Goal: Task Accomplishment & Management: Use online tool/utility

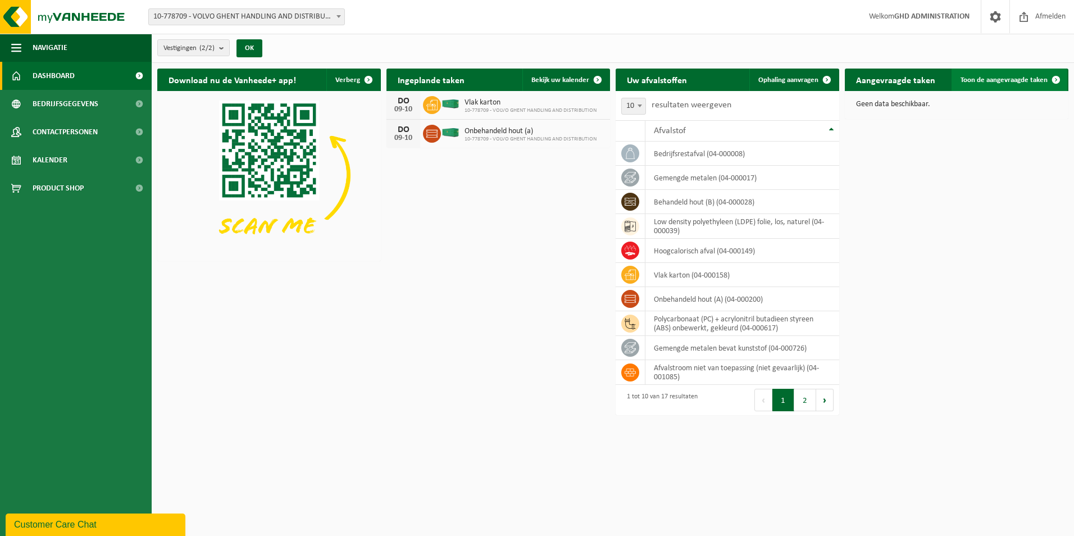
click at [1026, 82] on span "Toon de aangevraagde taken" at bounding box center [1003, 79] width 87 height 7
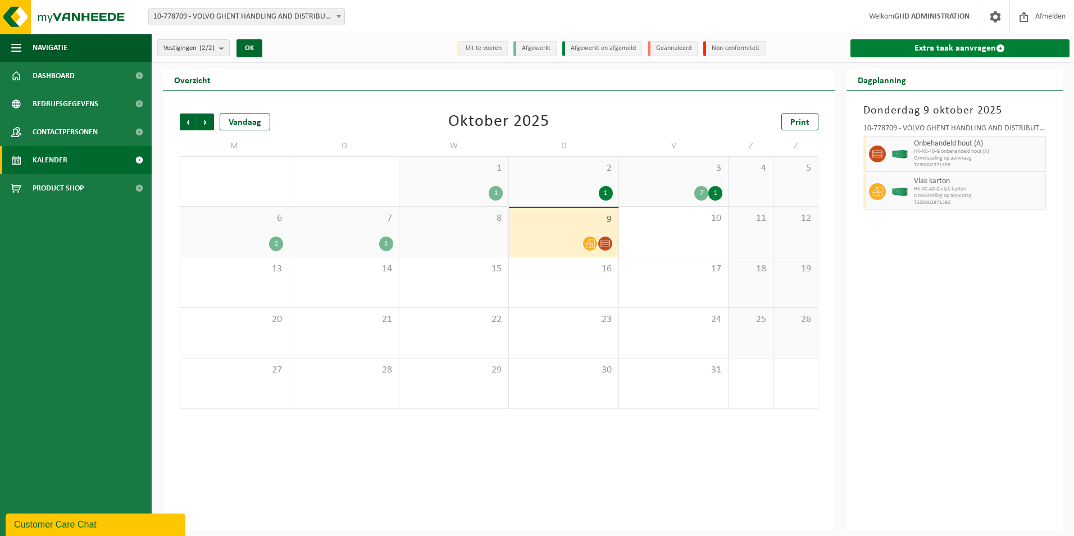
click at [942, 56] on link "Extra taak aanvragen" at bounding box center [960, 48] width 220 height 18
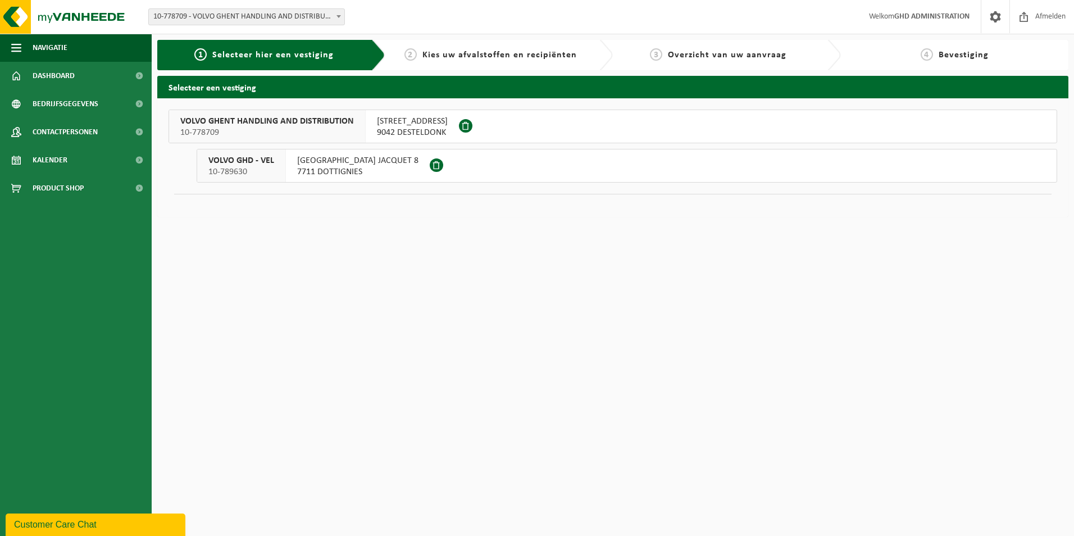
click at [389, 127] on span "9042 DESTELDONK" at bounding box center [412, 132] width 71 height 11
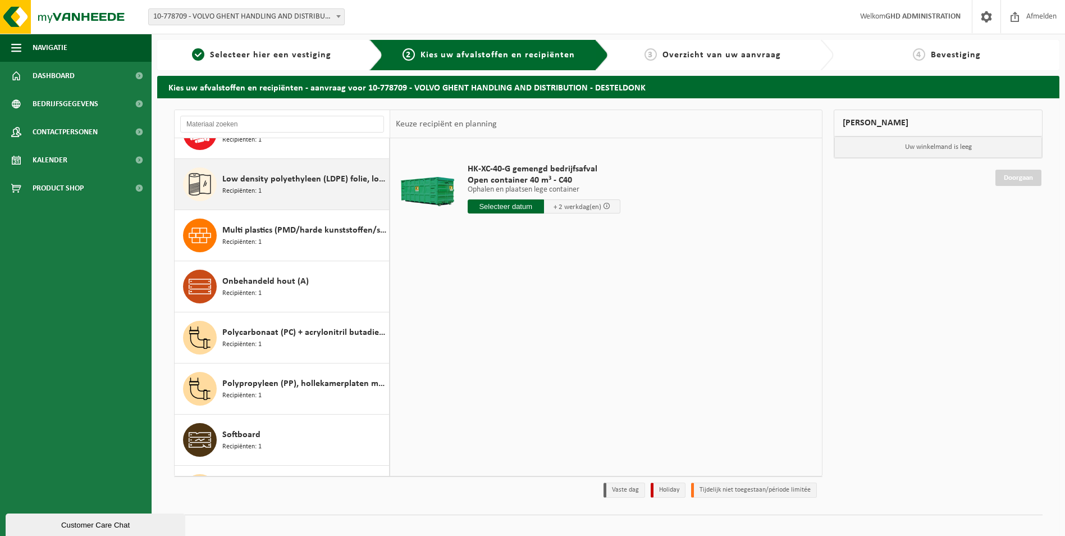
click at [289, 185] on span "Low density polyethyleen (LDPE) folie, los, naturel" at bounding box center [304, 178] width 164 height 13
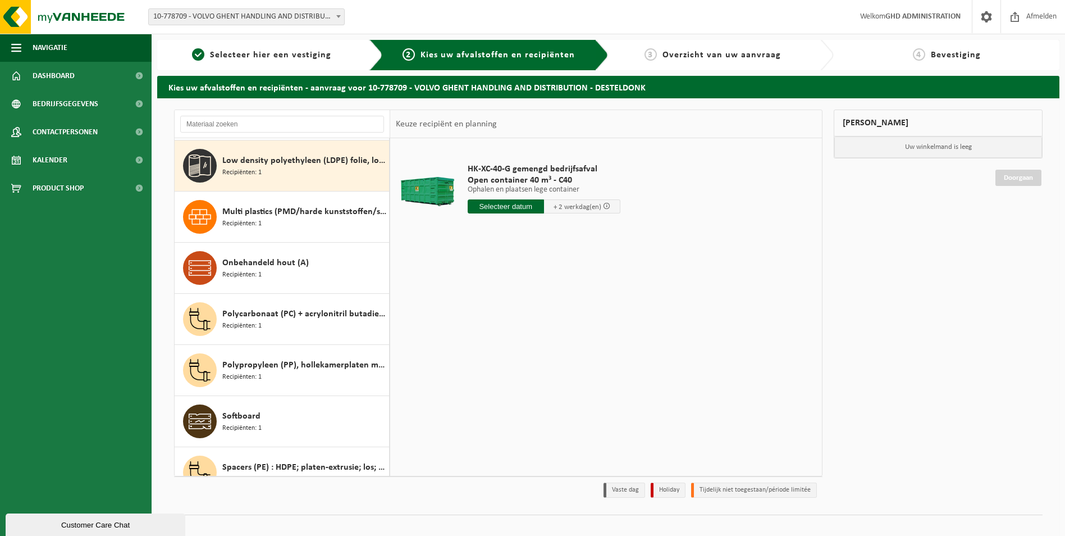
scroll to position [358, 0]
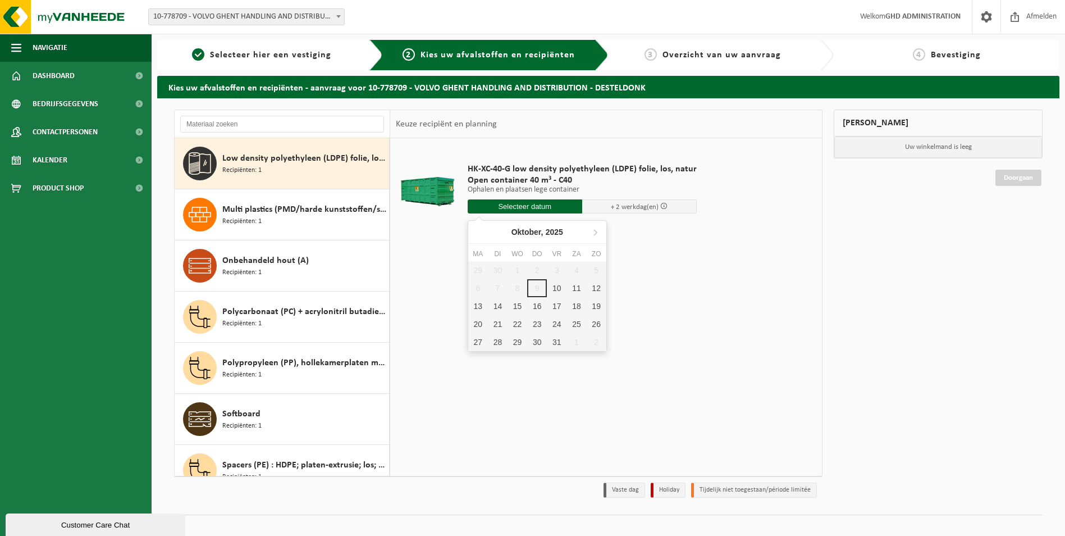
click at [501, 207] on input "text" at bounding box center [525, 206] width 115 height 14
click at [558, 289] on div "10" at bounding box center [557, 288] width 20 height 18
type input "Van 2025-10-10"
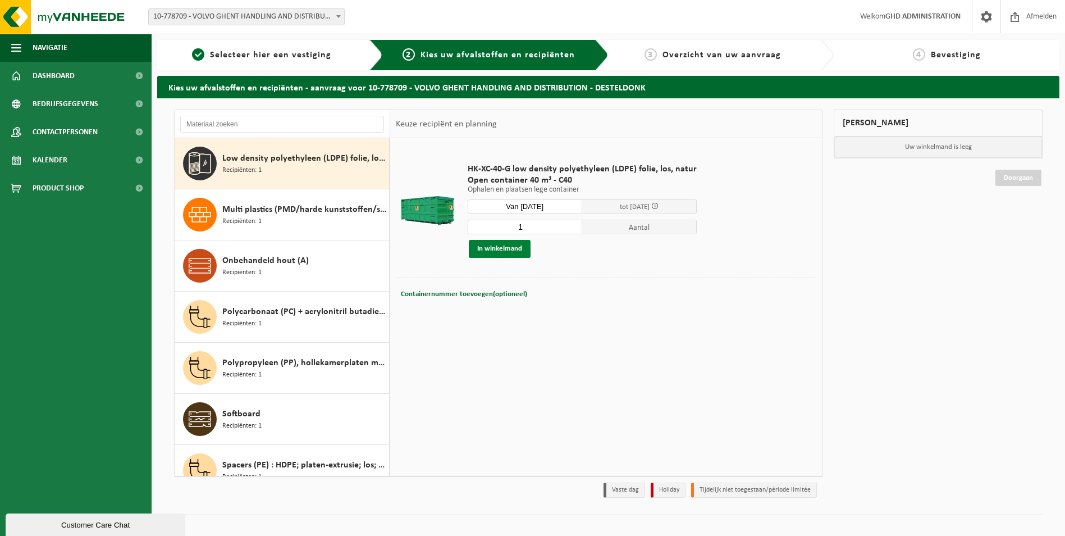
click at [519, 245] on button "In winkelmand" at bounding box center [500, 249] width 62 height 18
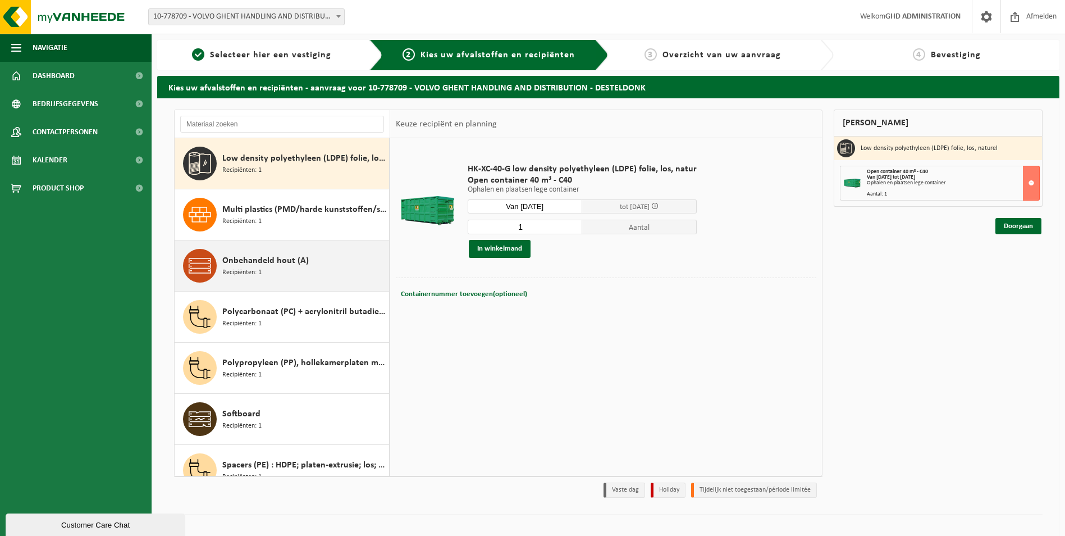
click at [304, 253] on div "Onbehandeld hout (A) Recipiënten: 1" at bounding box center [304, 266] width 164 height 34
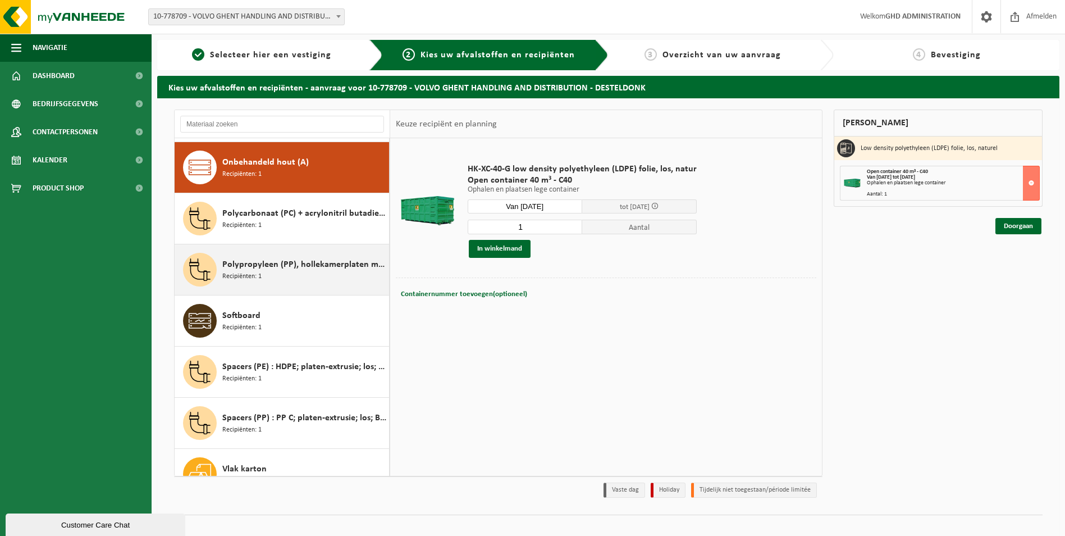
scroll to position [460, 0]
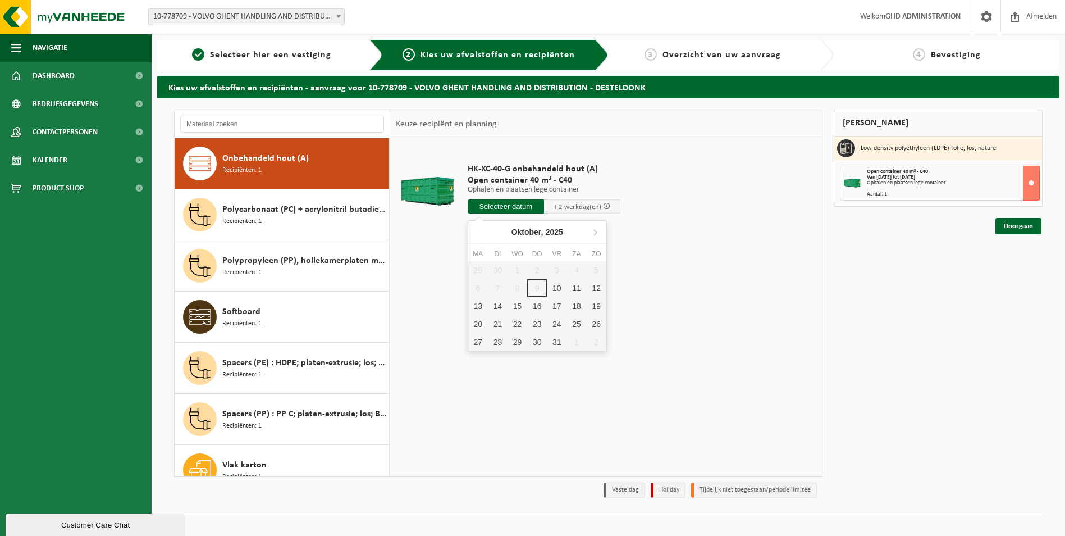
click at [512, 210] on input "text" at bounding box center [506, 206] width 76 height 14
click at [563, 290] on div "10" at bounding box center [557, 288] width 20 height 18
type input "Van 2025-10-10"
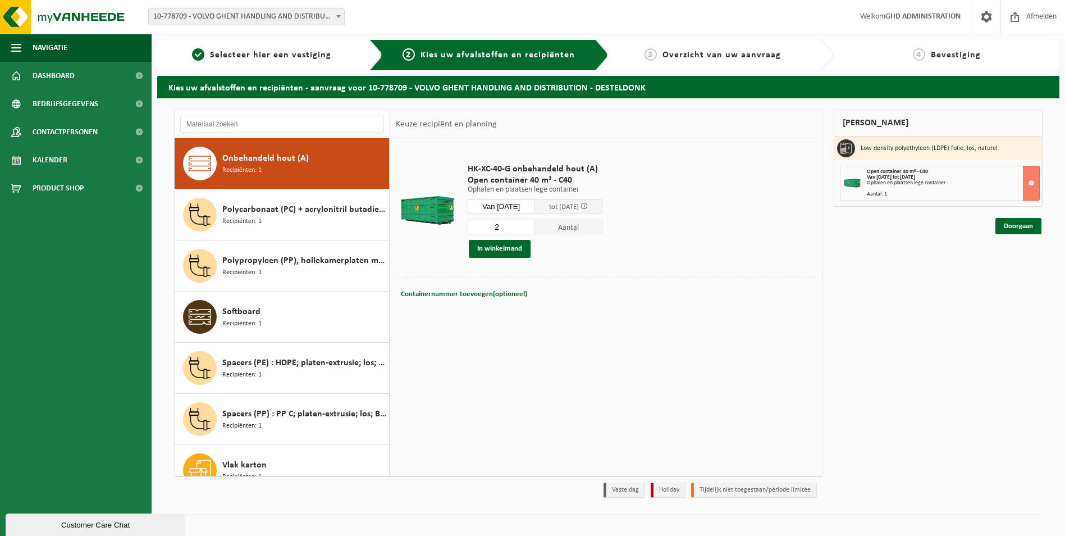
type input "2"
click at [535, 225] on input "2" at bounding box center [501, 227] width 67 height 15
click at [527, 248] on button "In winkelmand" at bounding box center [500, 249] width 62 height 18
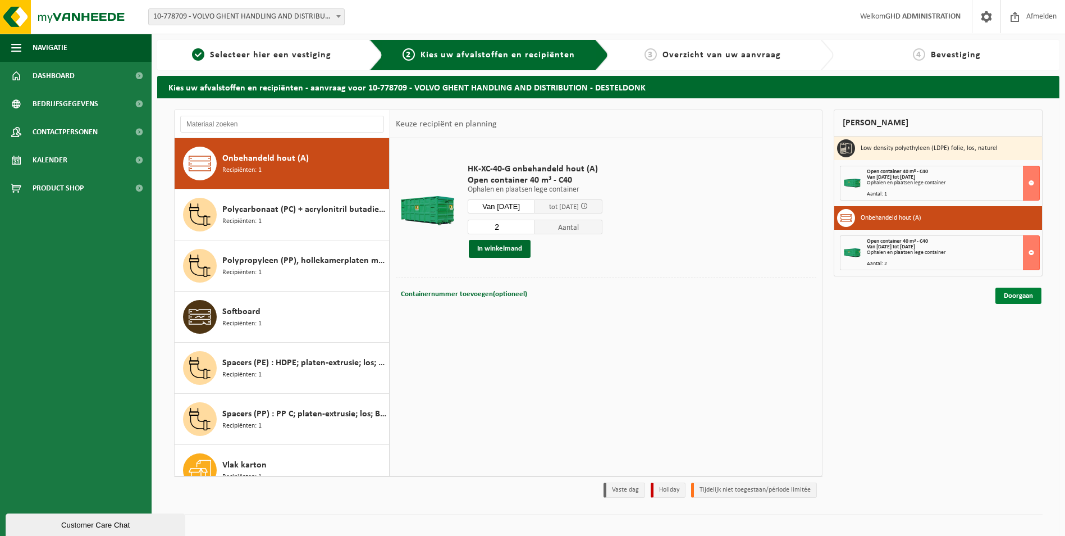
click at [1016, 298] on link "Doorgaan" at bounding box center [1019, 295] width 46 height 16
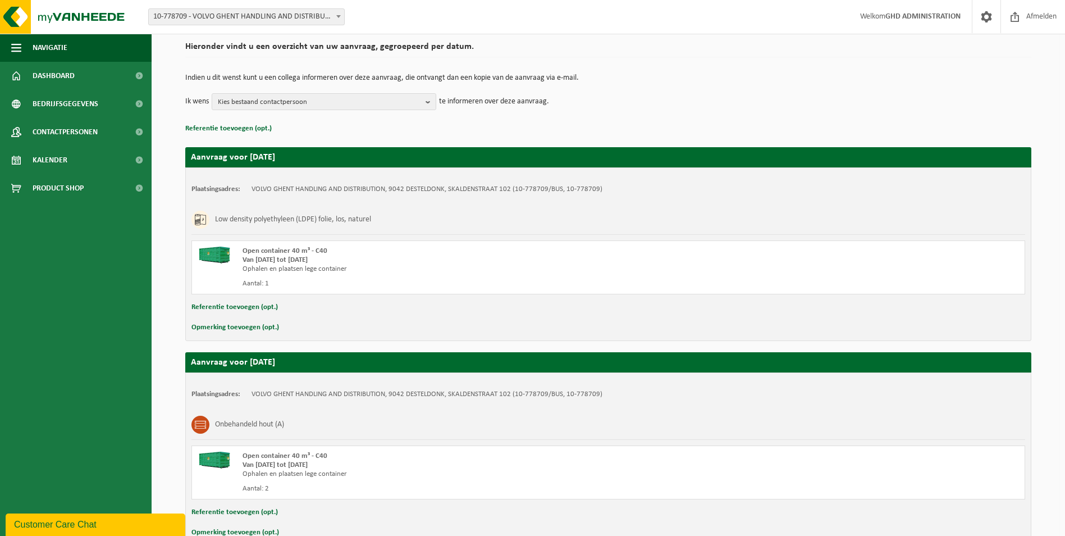
scroll to position [151, 0]
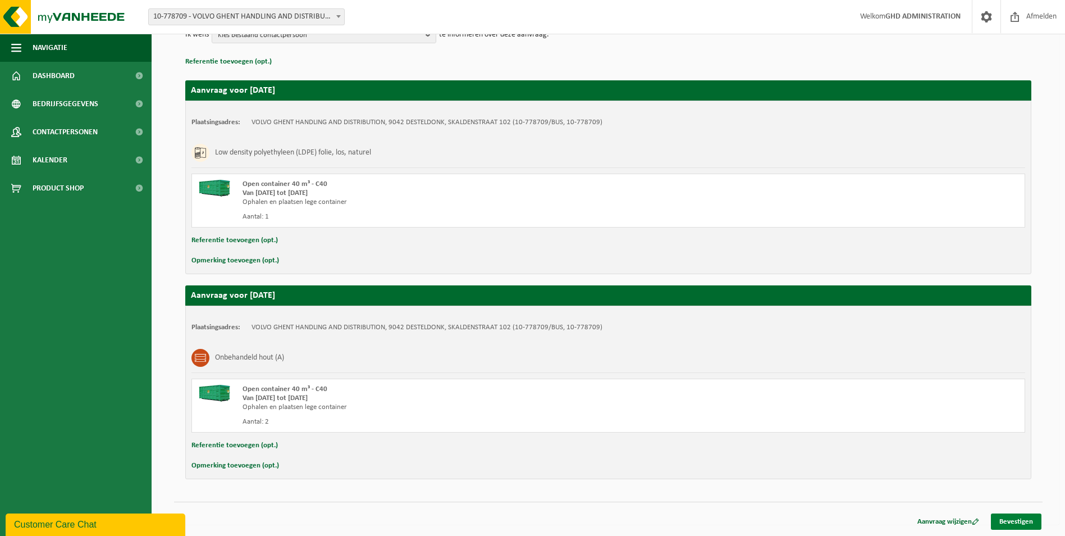
click at [1030, 518] on link "Bevestigen" at bounding box center [1016, 521] width 51 height 16
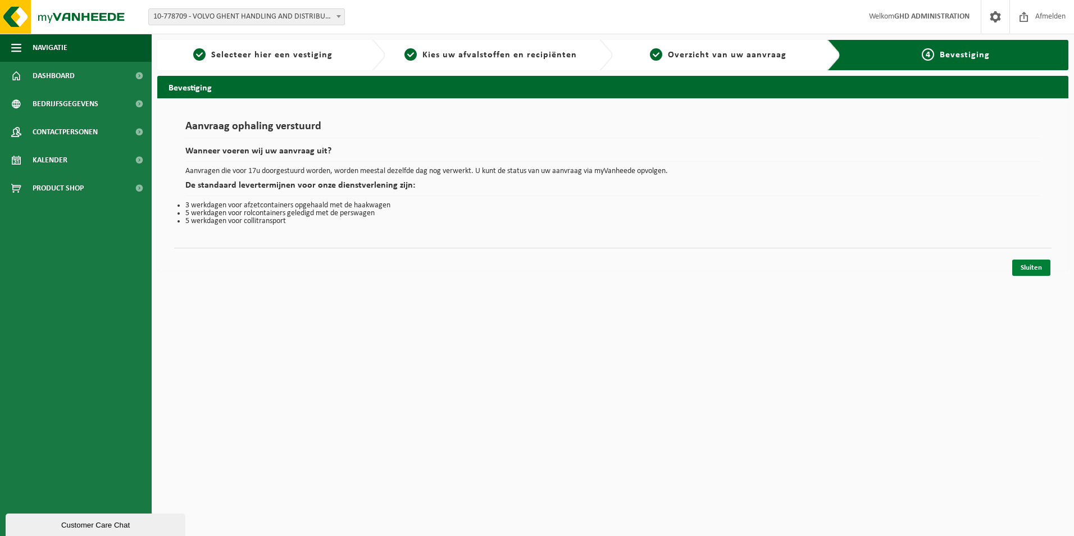
click at [1034, 274] on link "Sluiten" at bounding box center [1031, 267] width 38 height 16
